Goal: Communication & Community: Answer question/provide support

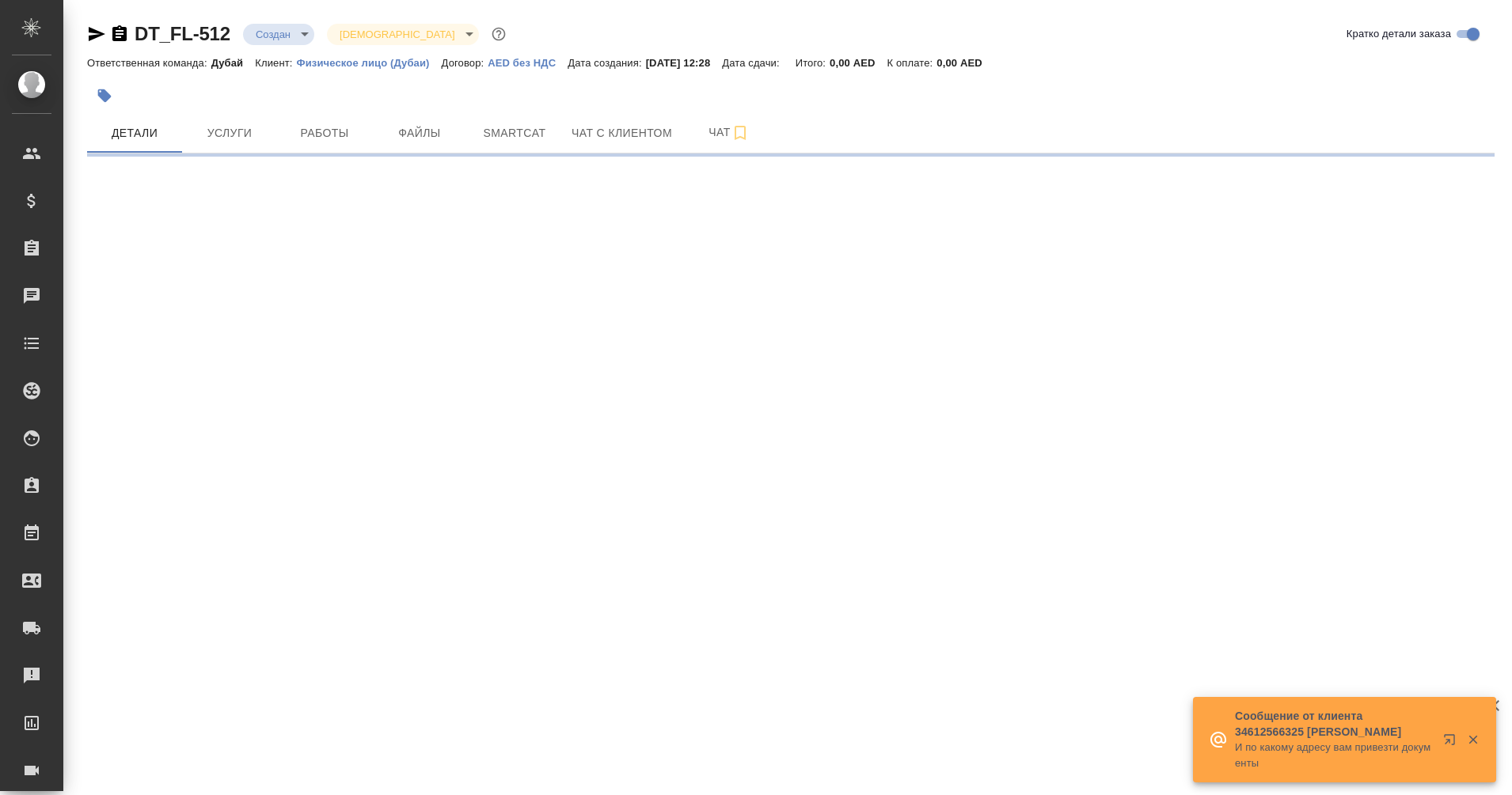
select select "RU"
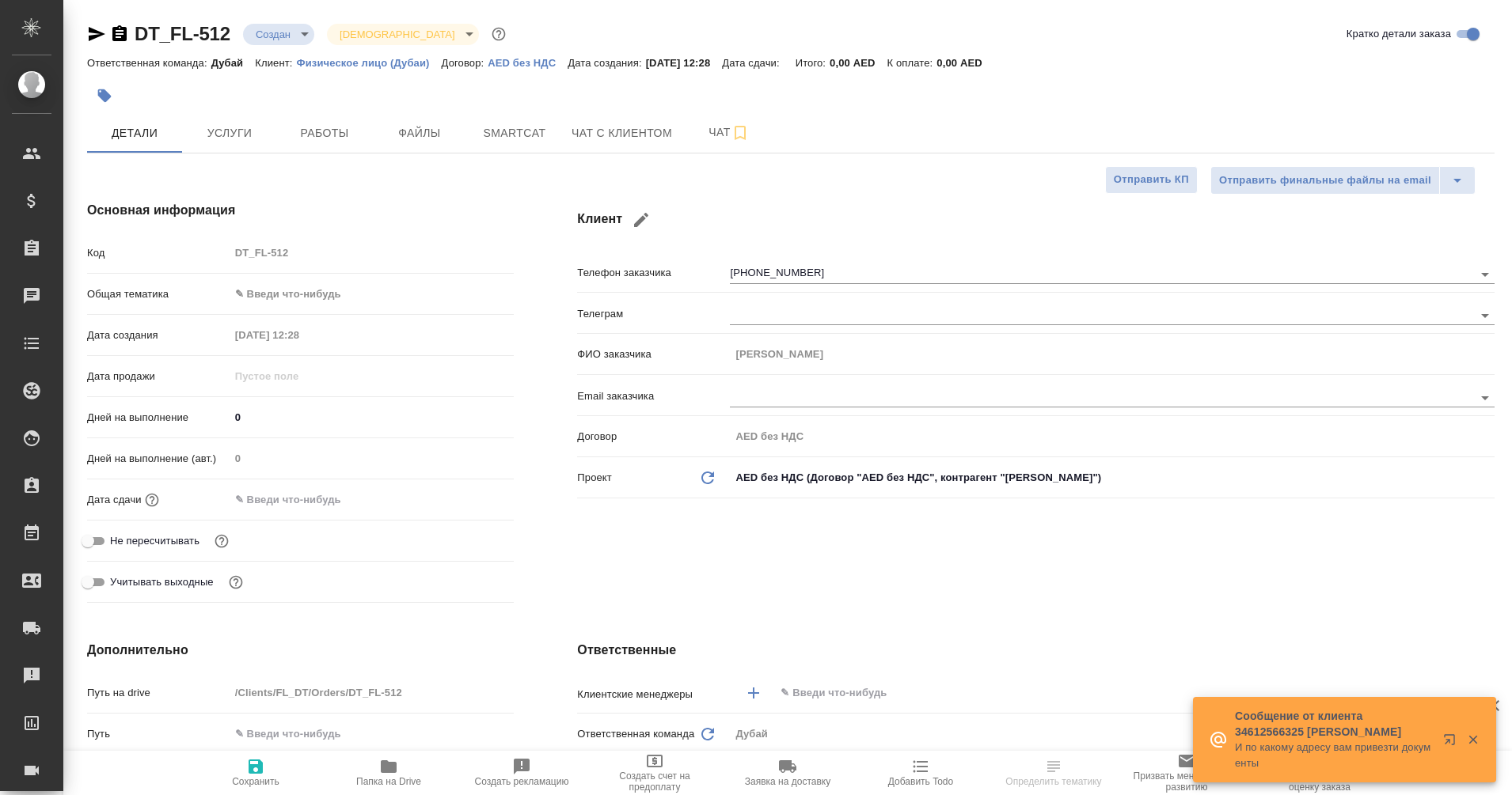
type textarea "x"
type input "[PERSON_NAME]"
click at [616, 132] on span "Чат с клиентом" at bounding box center [622, 133] width 100 height 20
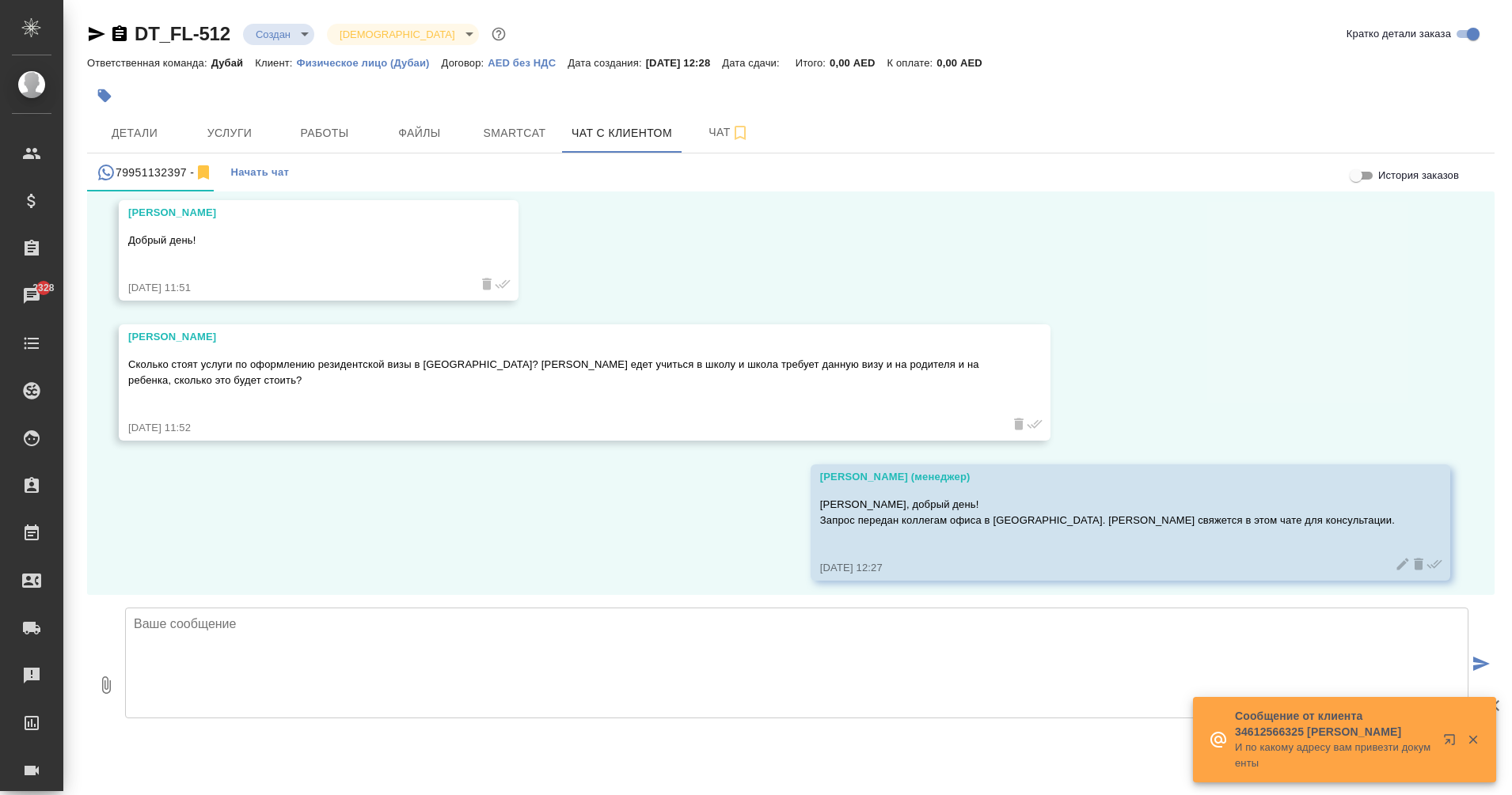
scroll to position [69, 0]
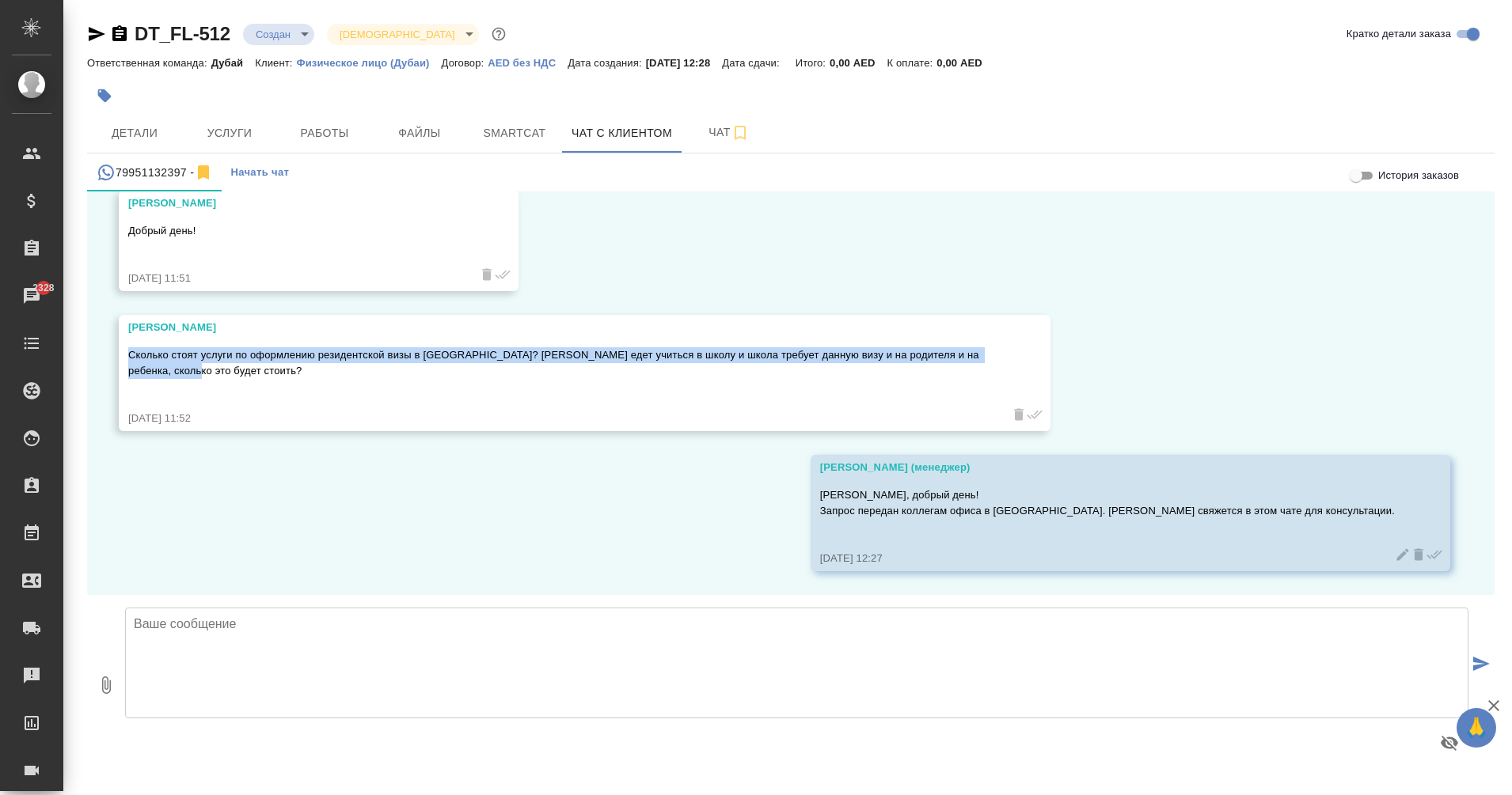
drag, startPoint x: 129, startPoint y: 355, endPoint x: 166, endPoint y: 370, distance: 39.9
click at [166, 370] on p "Сколько стоят услуги по оформлению резидентской визы в [GEOGRAPHIC_DATA]? [PERS…" at bounding box center [562, 363] width 866 height 32
copy p "Сколько стоят услуги по оформлению резидентской визы в [GEOGRAPHIC_DATA]? [PERS…"
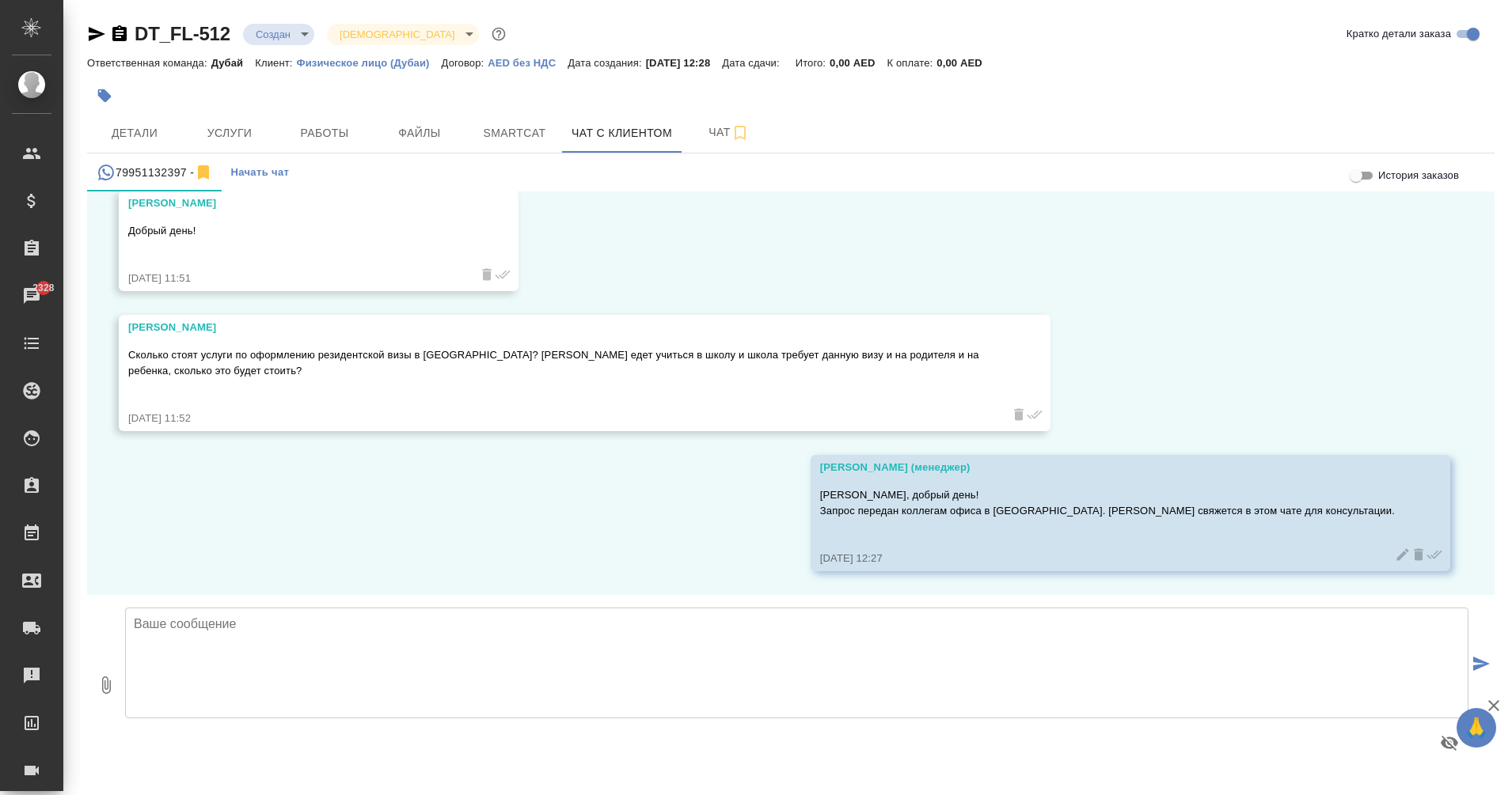
click at [433, 670] on textarea at bounding box center [796, 664] width 1343 height 111
click at [330, 640] on textarea "[PERSON_NAME], добрый день! Меня зовут [PERSON_NAME], буду" at bounding box center [796, 664] width 1343 height 111
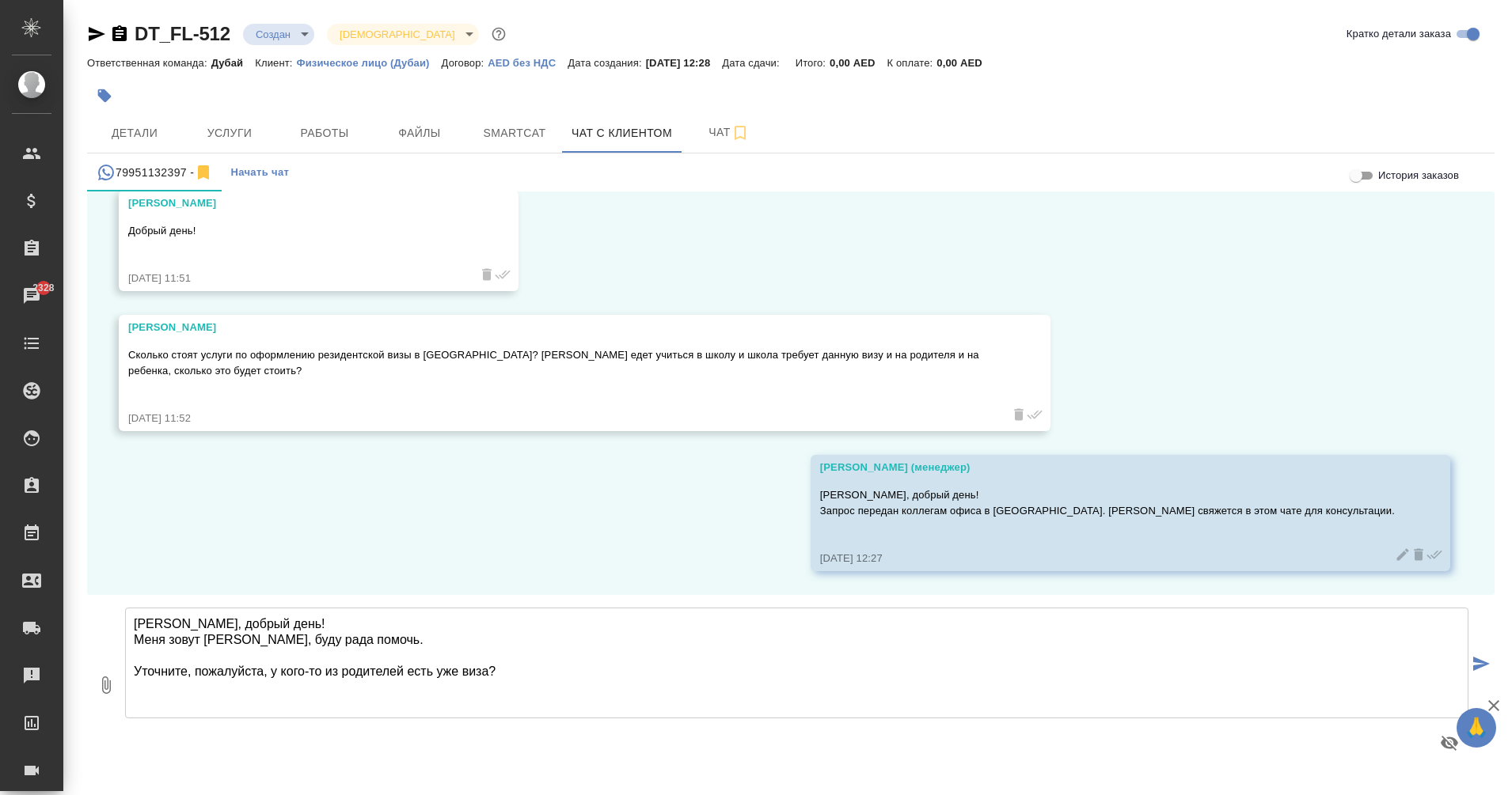
click at [533, 680] on textarea "[PERSON_NAME], добрый день! Меня зовут [PERSON_NAME], буду рада помочь. Уточнит…" at bounding box center [796, 664] width 1343 height 111
type textarea "[PERSON_NAME], добрый день! Меня зовут [PERSON_NAME], буду рада помочь. Уточнит…"
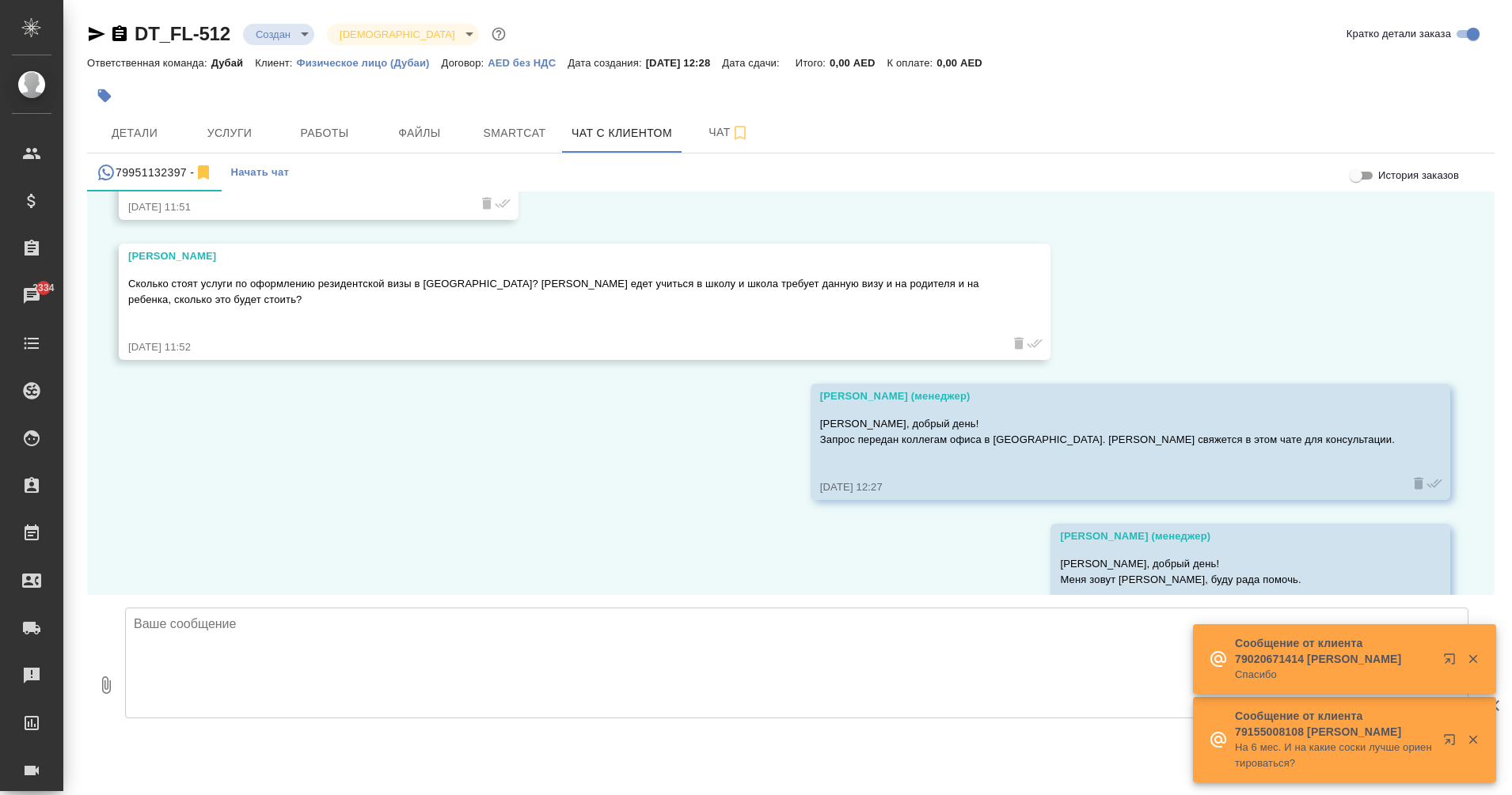
scroll to position [249, 0]
